Goal: Complete application form

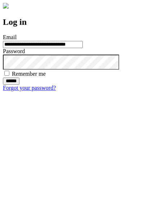
type input "**********"
click at [19, 85] on input "******" at bounding box center [11, 81] width 17 height 7
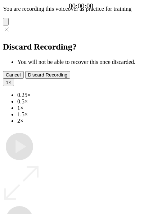
type input "**********"
